Goal: Information Seeking & Learning: Learn about a topic

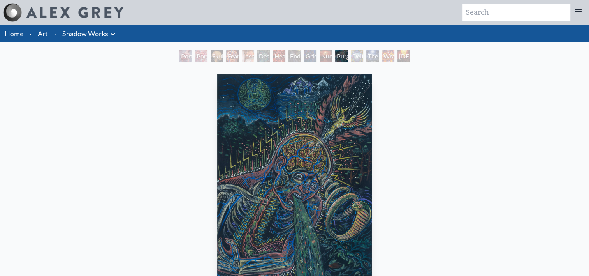
click at [266, 53] on div "Despair" at bounding box center [263, 56] width 12 height 12
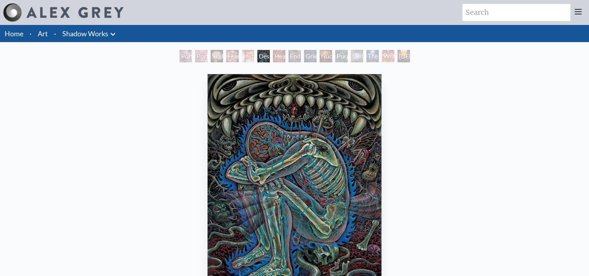
click at [296, 57] on div "Endarkenment" at bounding box center [295, 56] width 12 height 12
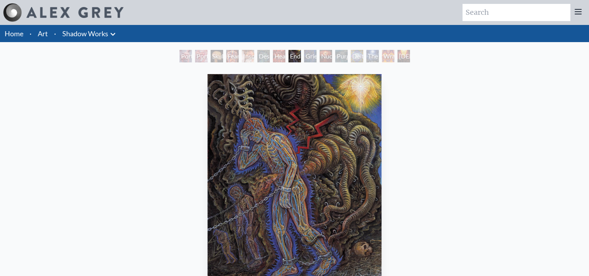
click at [359, 56] on div "Deities & Demons Drinking from the Milky Pool" at bounding box center [357, 56] width 12 height 12
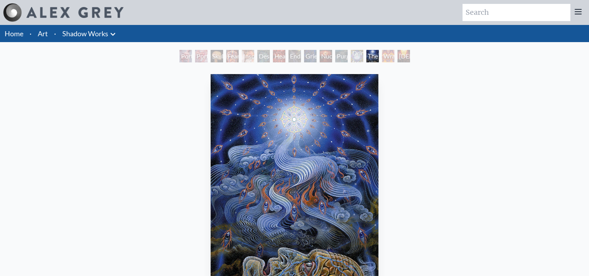
click at [428, 173] on div "The Soul Finds It's Way 2001, acrylic on wood, 11 x 14 in. Visit the CoSM Shop" at bounding box center [294, 230] width 577 height 318
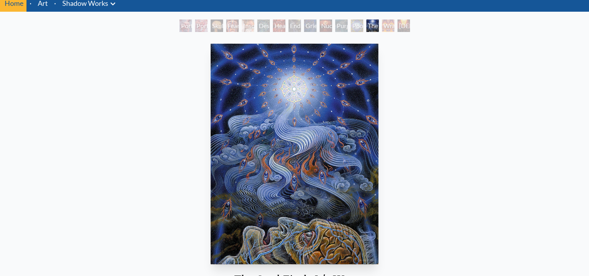
click at [428, 173] on div "The Soul Finds It's Way 2001, acrylic on wood, 11 x 14 in. Visit the CoSM Shop" at bounding box center [294, 200] width 577 height 318
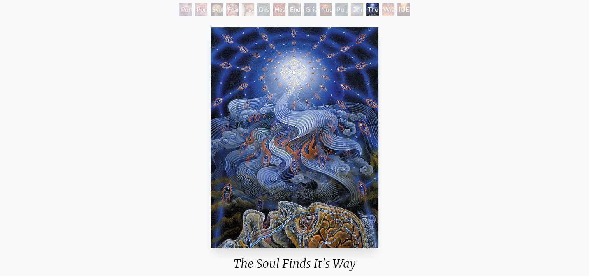
scroll to position [0, 0]
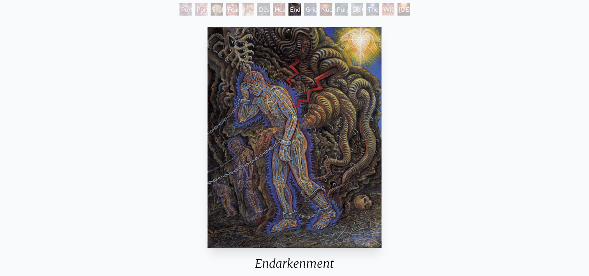
click at [370, 11] on div "The Soul Finds It's Way" at bounding box center [372, 9] width 12 height 12
